Goal: Task Accomplishment & Management: Complete application form

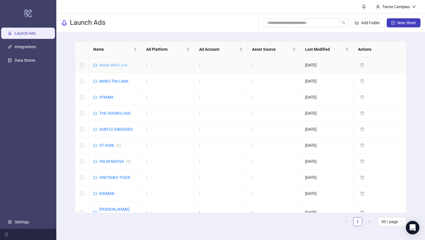
click at [113, 65] on link "Made With Love" at bounding box center [113, 65] width 28 height 5
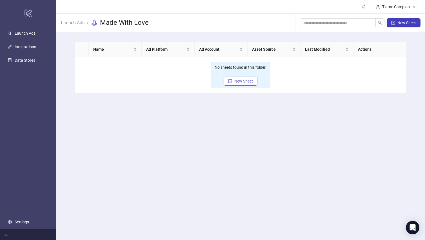
click at [241, 82] on span "New Sheet" at bounding box center [243, 81] width 19 height 5
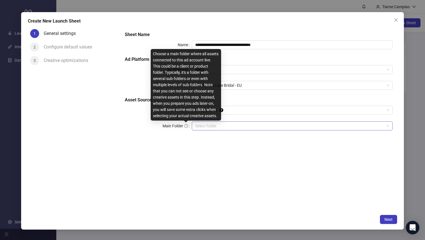
click at [210, 127] on input "Main Folder" at bounding box center [289, 126] width 189 height 8
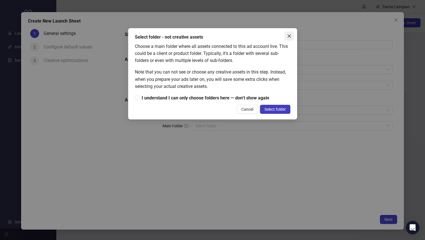
click at [287, 33] on button "Close" at bounding box center [289, 36] width 9 height 9
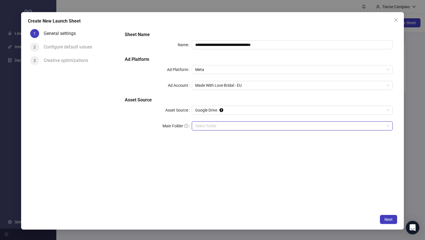
click at [223, 127] on input "Main Folder" at bounding box center [289, 126] width 189 height 8
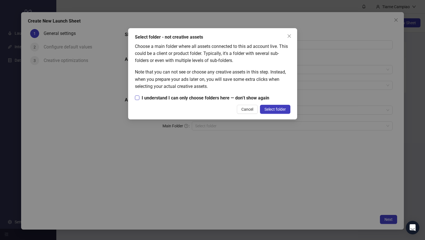
click at [190, 99] on span "I understand I can only choose folders here — don’t show again" at bounding box center [205, 97] width 132 height 7
click at [266, 111] on span "Select folder" at bounding box center [274, 109] width 21 height 5
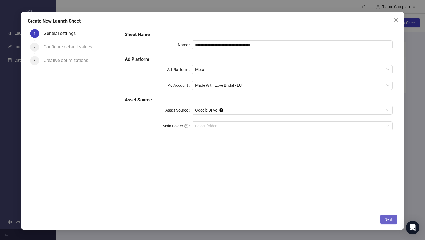
click at [388, 221] on span "Next" at bounding box center [388, 219] width 8 height 5
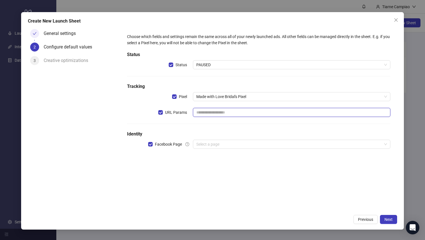
click at [231, 110] on input "text" at bounding box center [291, 112] width 197 height 9
paste input "**********"
type input "**********"
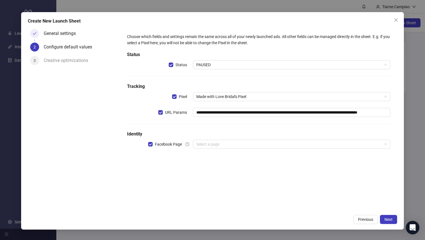
click at [268, 135] on h5 "Identity" at bounding box center [258, 134] width 263 height 7
click at [233, 147] on input "search" at bounding box center [288, 144] width 185 height 8
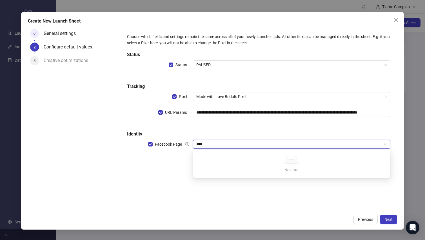
type input "****"
click at [237, 135] on h5 "Identity" at bounding box center [258, 134] width 263 height 7
click at [199, 143] on input "search" at bounding box center [288, 144] width 185 height 8
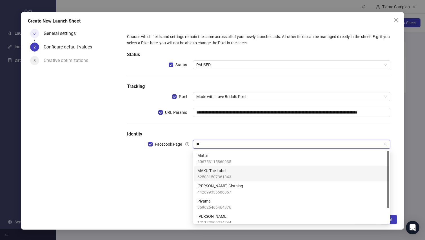
scroll to position [19, 0]
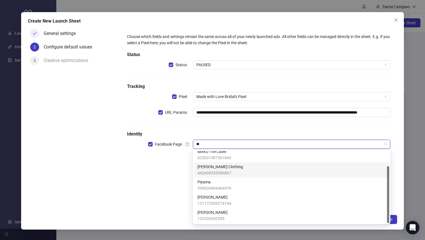
type input "**"
click at [189, 143] on icon "question-circle" at bounding box center [187, 144] width 4 height 4
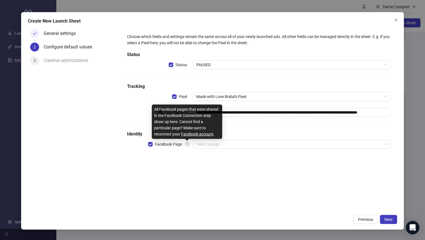
click at [187, 145] on icon "question-circle" at bounding box center [187, 144] width 4 height 4
click at [189, 135] on link "Facebook account" at bounding box center [197, 134] width 32 height 5
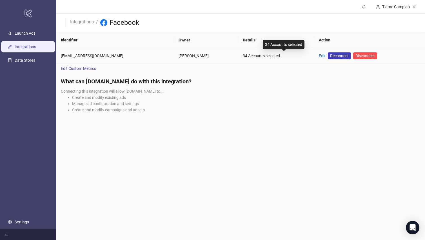
click at [263, 56] on div "34 Accounts selected" at bounding box center [276, 56] width 67 height 6
click at [325, 56] on link "Edit" at bounding box center [322, 55] width 7 height 5
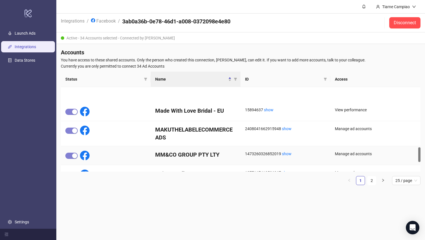
scroll to position [399, 0]
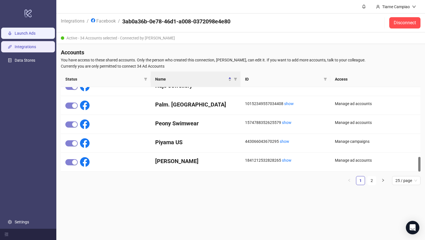
click at [23, 31] on link "Launch Ads" at bounding box center [25, 33] width 21 height 5
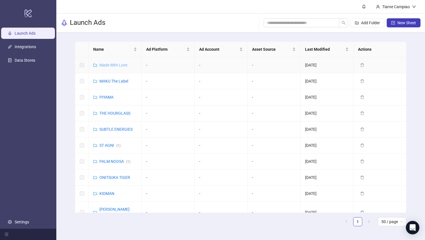
click at [113, 65] on link "Made With Love" at bounding box center [113, 65] width 28 height 5
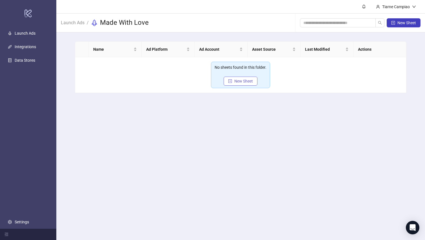
click at [253, 81] on span "New Sheet" at bounding box center [243, 81] width 19 height 5
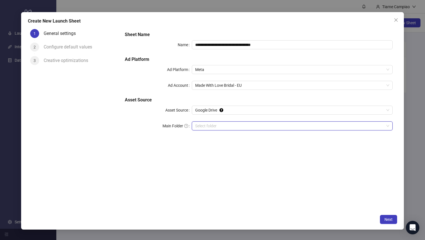
click at [223, 125] on input "Main Folder" at bounding box center [289, 126] width 189 height 8
click at [388, 219] on span "Next" at bounding box center [388, 219] width 8 height 5
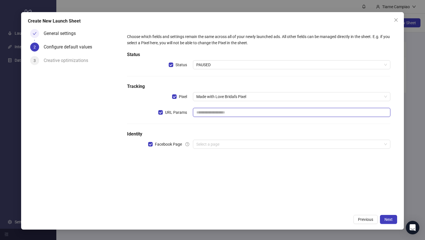
click at [205, 110] on input "text" at bounding box center [291, 112] width 197 height 9
paste input "**********"
type input "**********"
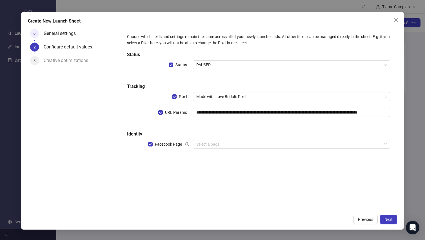
click at [241, 132] on h5 "Identity" at bounding box center [258, 134] width 263 height 7
click at [235, 145] on input "search" at bounding box center [288, 144] width 185 height 8
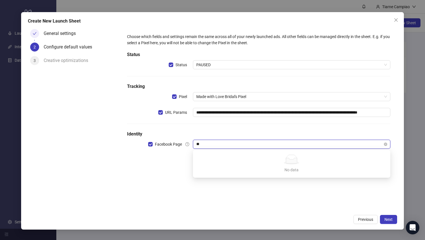
type input "*"
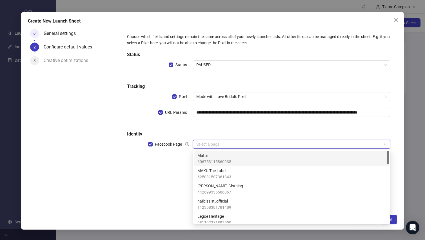
click at [188, 144] on icon "question-circle" at bounding box center [187, 144] width 4 height 4
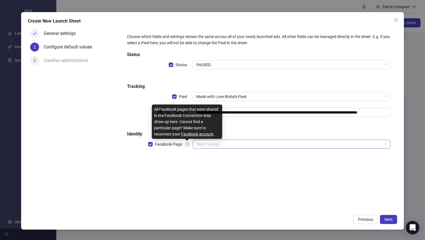
click at [206, 145] on input "search" at bounding box center [288, 144] width 185 height 8
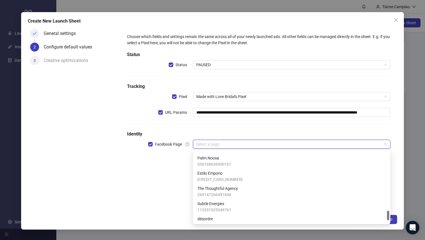
scroll to position [460, 0]
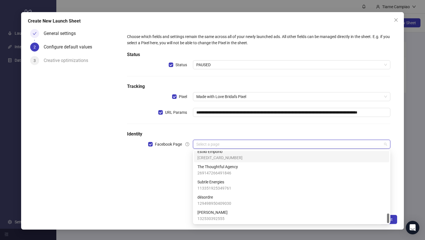
click at [218, 140] on input "search" at bounding box center [288, 144] width 185 height 8
click at [218, 131] on h5 "Identity" at bounding box center [258, 134] width 263 height 7
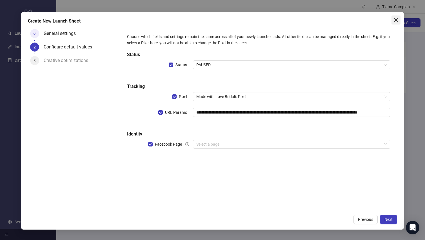
click at [395, 19] on icon "close" at bounding box center [395, 19] width 3 height 3
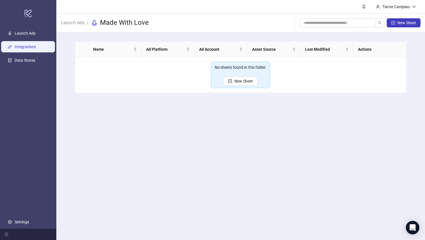
click at [36, 44] on link "Integrations" at bounding box center [25, 46] width 21 height 5
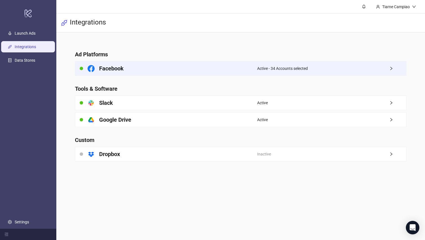
click at [163, 73] on div "Facebook" at bounding box center [166, 68] width 182 height 14
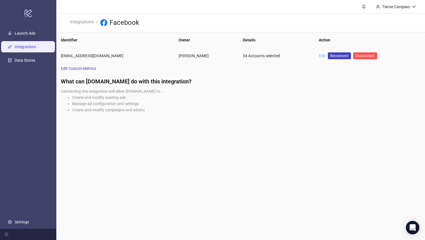
click at [325, 56] on link "Edit" at bounding box center [322, 55] width 7 height 5
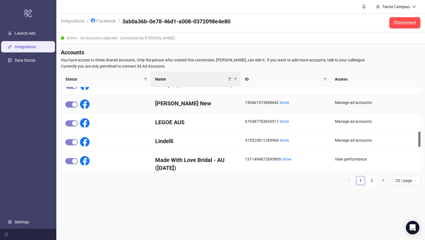
scroll to position [307, 0]
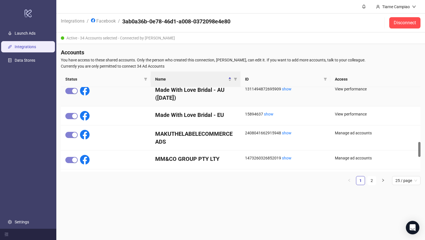
click at [195, 98] on h4 "Made With Love Bridal - AU ([DATE])" at bounding box center [195, 94] width 81 height 16
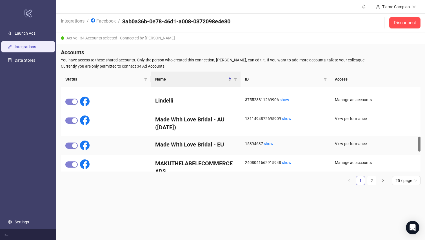
click at [216, 145] on h4 "Made With Love Bridal - EU" at bounding box center [195, 144] width 81 height 8
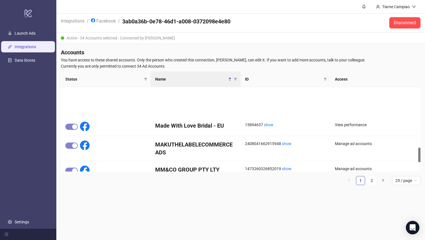
scroll to position [297, 0]
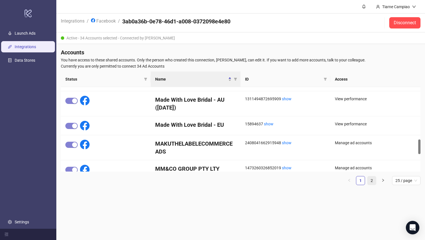
click at [373, 182] on link "2" at bounding box center [371, 180] width 8 height 8
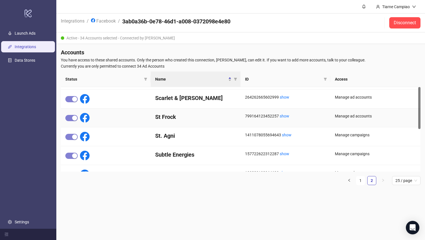
scroll to position [0, 0]
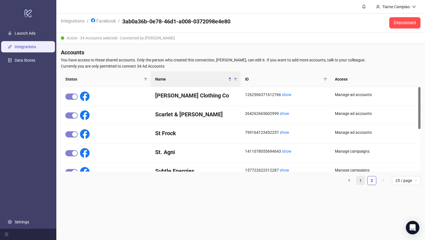
click at [361, 179] on link "1" at bounding box center [360, 180] width 8 height 8
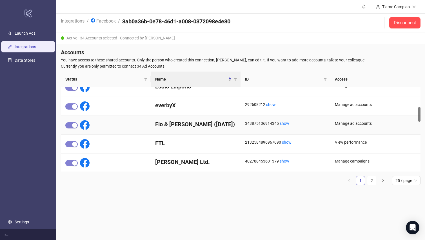
scroll to position [122, 0]
click at [401, 176] on span "25 / page" at bounding box center [406, 180] width 22 height 8
click at [401, 217] on div "50 / page" at bounding box center [405, 219] width 19 height 6
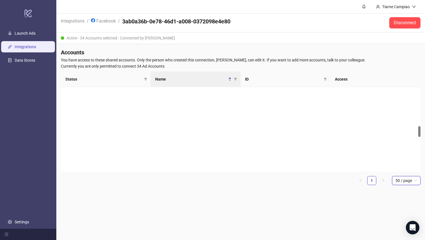
scroll to position [514, 0]
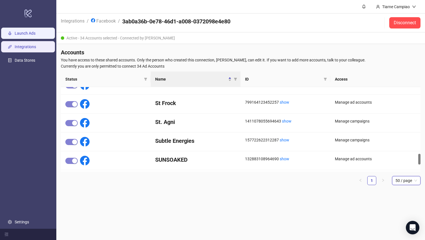
click at [27, 35] on link "Launch Ads" at bounding box center [25, 33] width 21 height 5
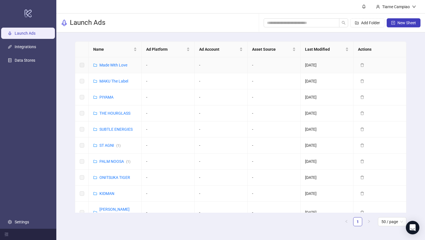
click at [115, 68] on div "Made With Love" at bounding box center [113, 65] width 28 height 6
click at [115, 66] on link "Made With Love" at bounding box center [113, 65] width 28 height 5
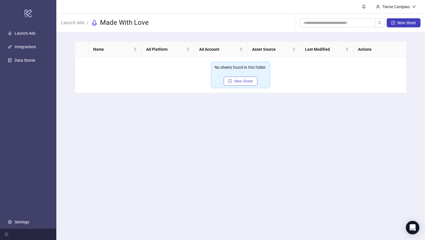
click at [247, 82] on span "New Sheet" at bounding box center [243, 81] width 19 height 5
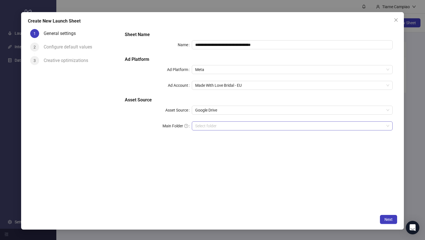
click at [222, 124] on input "Main Folder" at bounding box center [289, 126] width 189 height 8
click at [387, 218] on span "Next" at bounding box center [388, 219] width 8 height 5
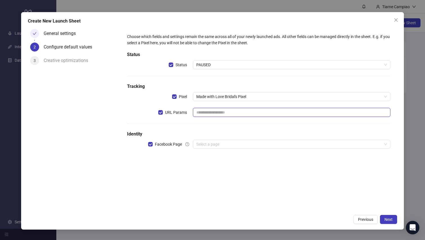
click at [207, 112] on input "text" at bounding box center [291, 112] width 197 height 9
paste input "**********"
type input "**********"
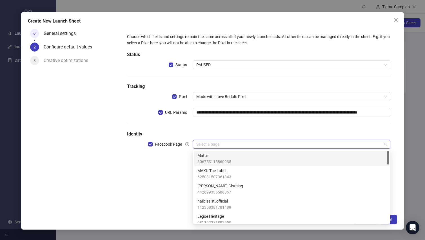
click at [212, 145] on input "search" at bounding box center [288, 144] width 185 height 8
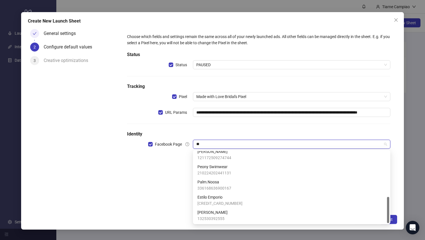
scroll to position [19, 0]
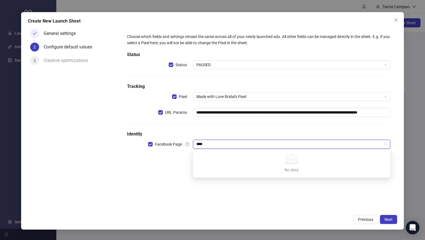
type input "****"
click at [247, 133] on h5 "Identity" at bounding box center [258, 134] width 263 height 7
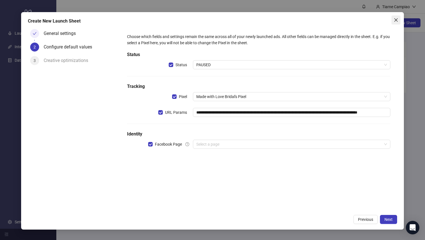
click at [395, 20] on icon "close" at bounding box center [395, 20] width 5 height 5
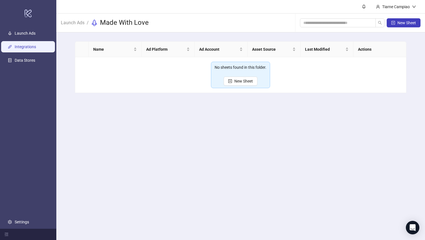
click at [31, 49] on link "Integrations" at bounding box center [25, 46] width 21 height 5
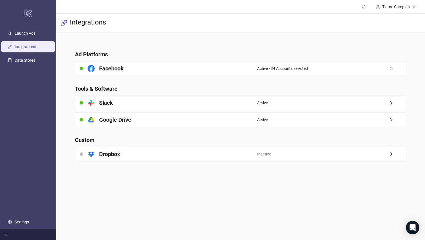
click at [118, 69] on h4 "Facebook" at bounding box center [111, 68] width 24 height 8
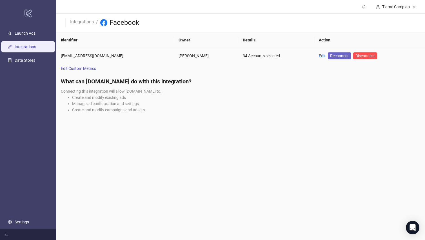
click at [348, 58] on span "Reconnect" at bounding box center [339, 56] width 19 height 6
